Goal: Information Seeking & Learning: Learn about a topic

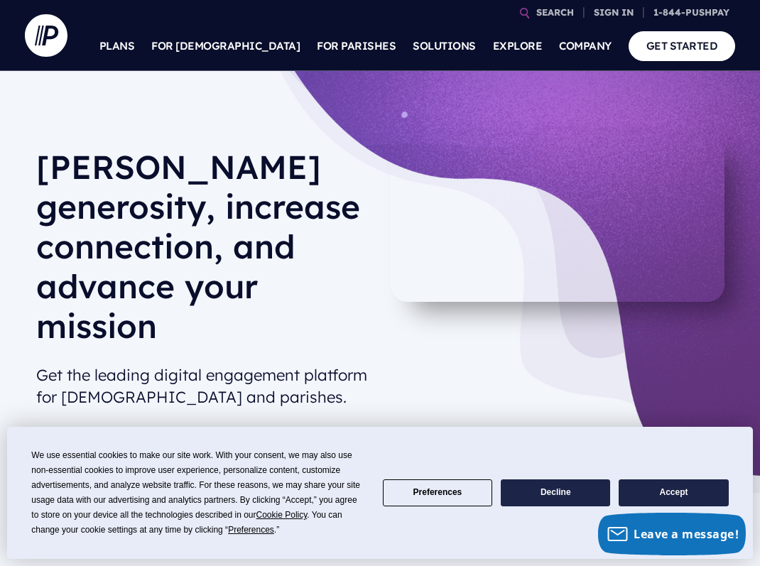
click at [667, 493] on button "Accept" at bounding box center [673, 494] width 109 height 28
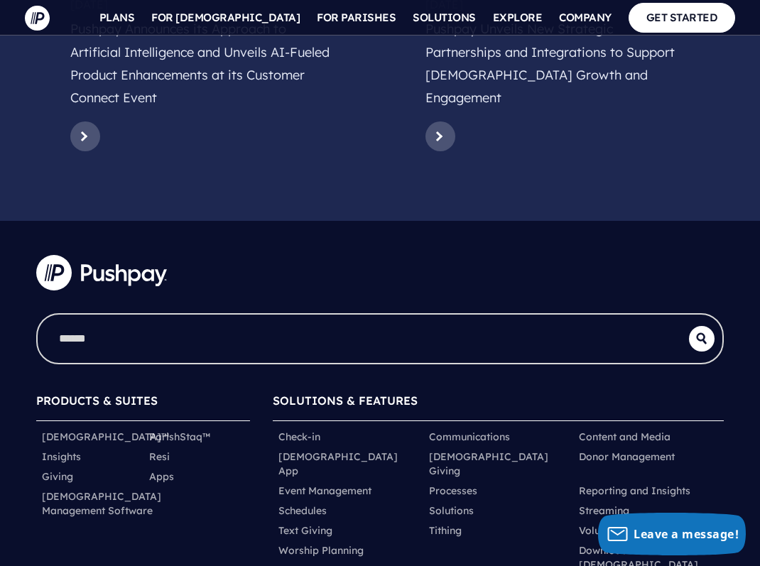
scroll to position [7069, 0]
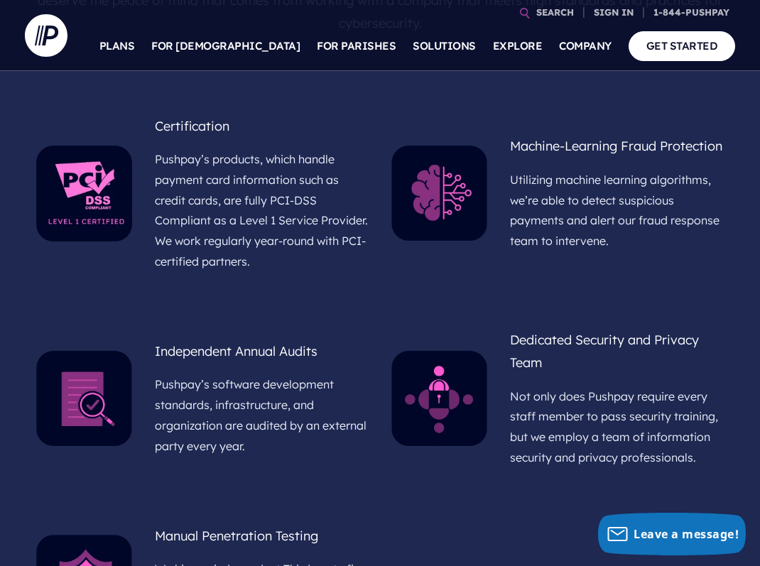
scroll to position [680, 0]
